Goal: Information Seeking & Learning: Understand process/instructions

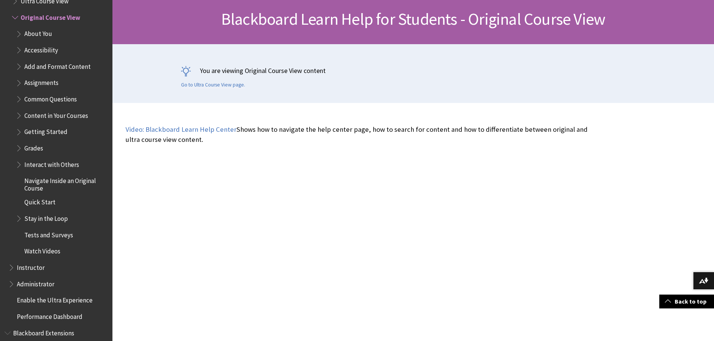
scroll to position [848, 0]
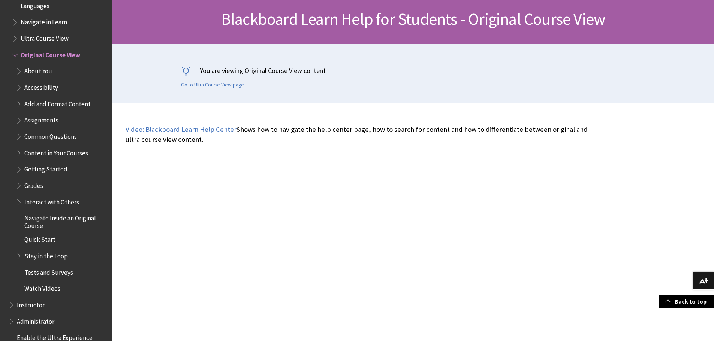
click at [64, 121] on span "Assignments" at bounding box center [62, 120] width 92 height 13
click at [36, 123] on span "Assignments" at bounding box center [43, 119] width 38 height 10
click at [19, 123] on span "Book outline for Blackboard Learn Help" at bounding box center [20, 118] width 8 height 9
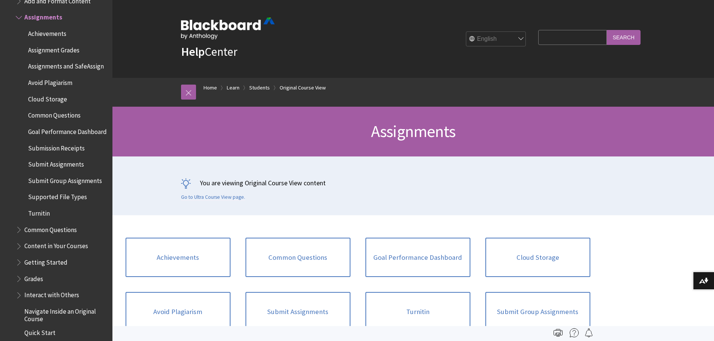
scroll to position [75, 0]
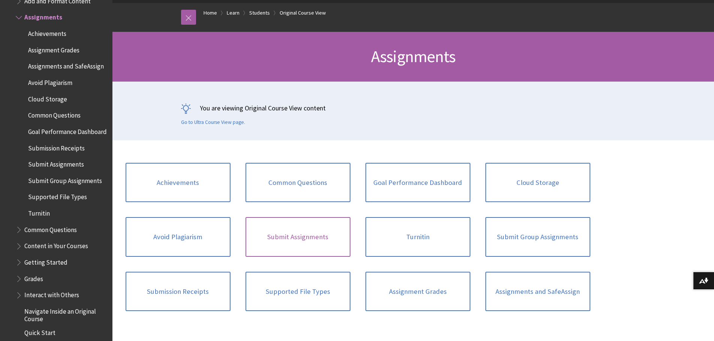
click at [307, 236] on link "Submit Assignments" at bounding box center [297, 237] width 105 height 40
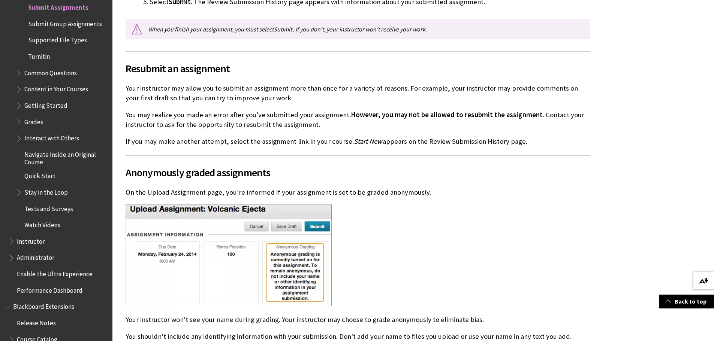
scroll to position [1191, 0]
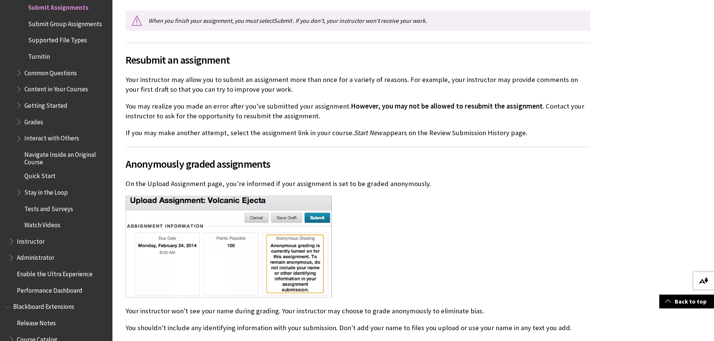
click at [711, 274] on button "Download alternative formats ..." at bounding box center [703, 281] width 21 height 18
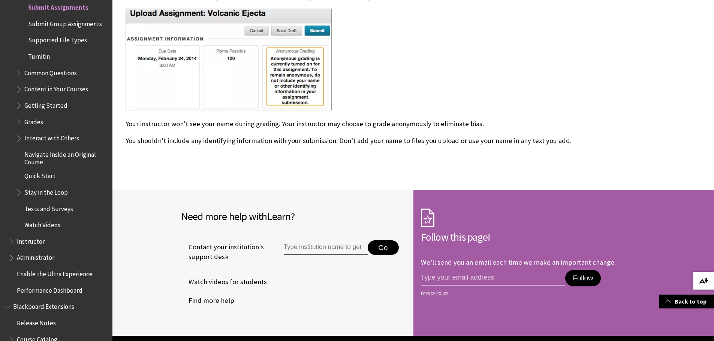
scroll to position [1416, 0]
